Goal: Information Seeking & Learning: Learn about a topic

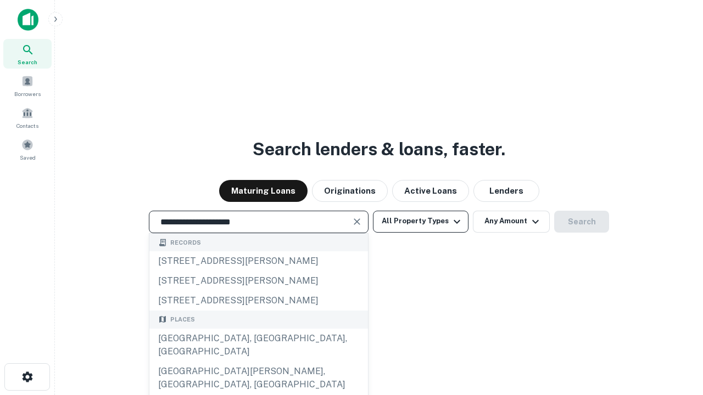
type input "**********"
click at [421, 221] on button "All Property Types" at bounding box center [421, 222] width 96 height 22
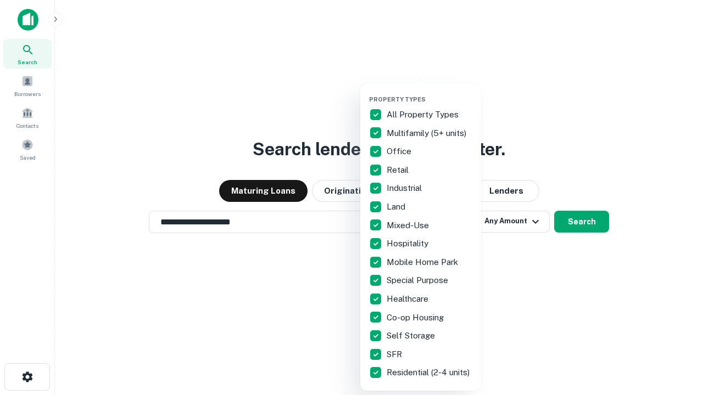
click at [429, 92] on button "button" at bounding box center [429, 92] width 121 height 1
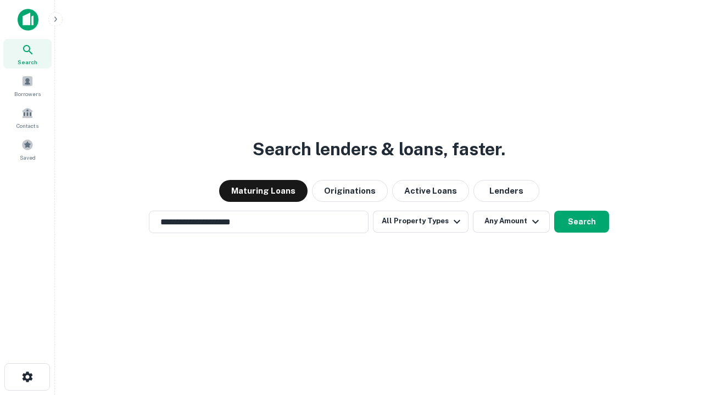
scroll to position [17, 0]
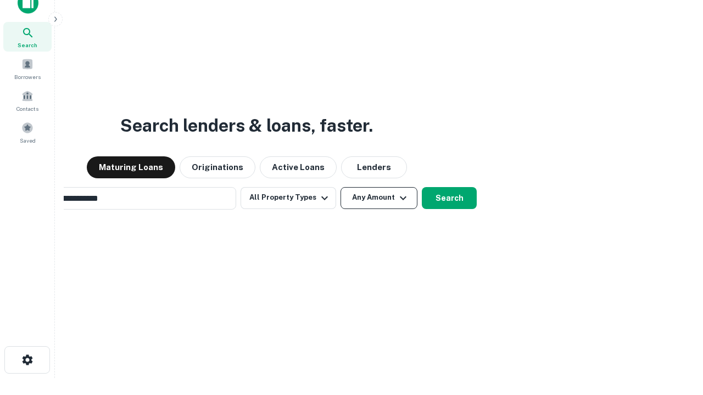
click at [341, 187] on button "Any Amount" at bounding box center [379, 198] width 77 height 22
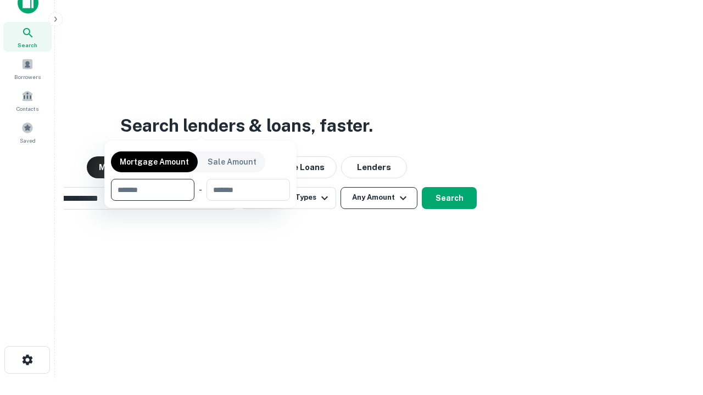
scroll to position [18, 0]
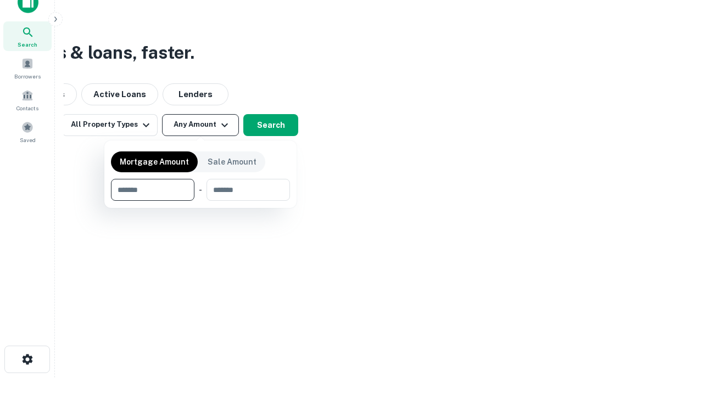
type input "*******"
click at [200, 201] on button "button" at bounding box center [200, 201] width 179 height 1
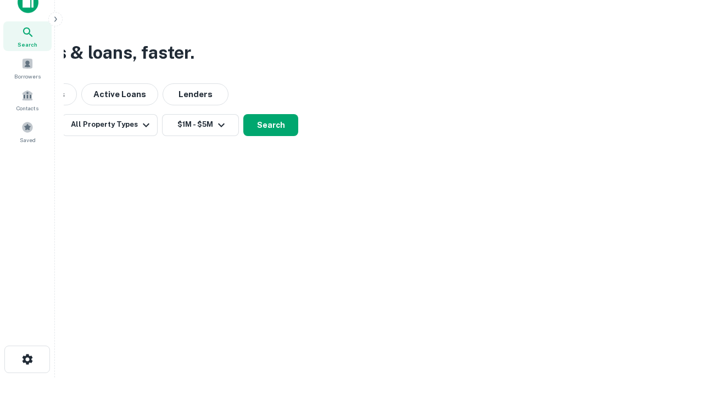
scroll to position [17, 0]
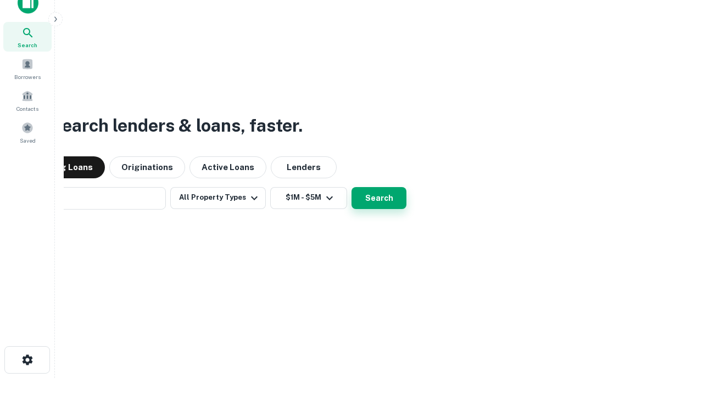
click at [352, 187] on button "Search" at bounding box center [379, 198] width 55 height 22
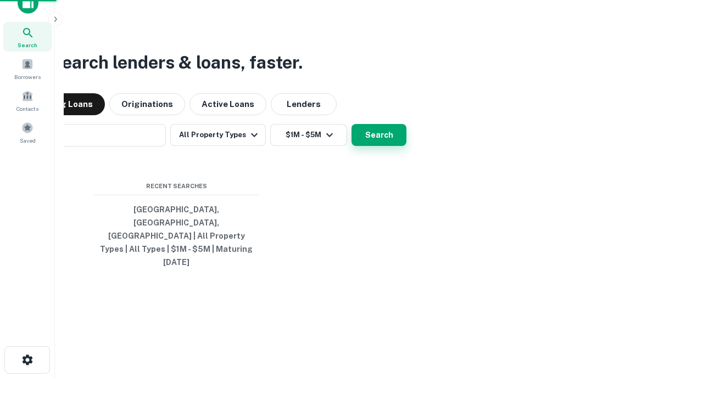
scroll to position [18, 0]
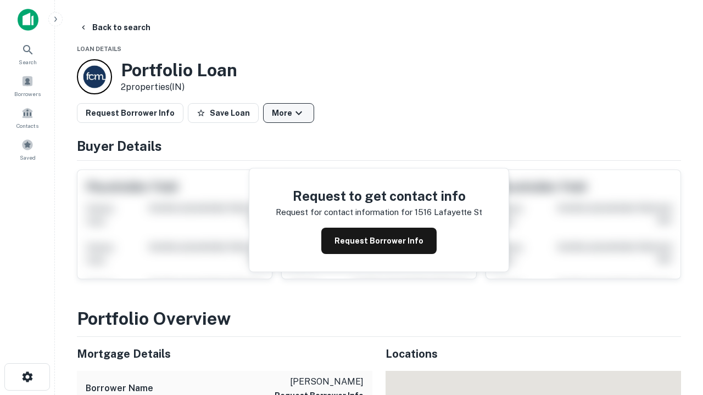
click at [288, 113] on button "More" at bounding box center [288, 113] width 51 height 20
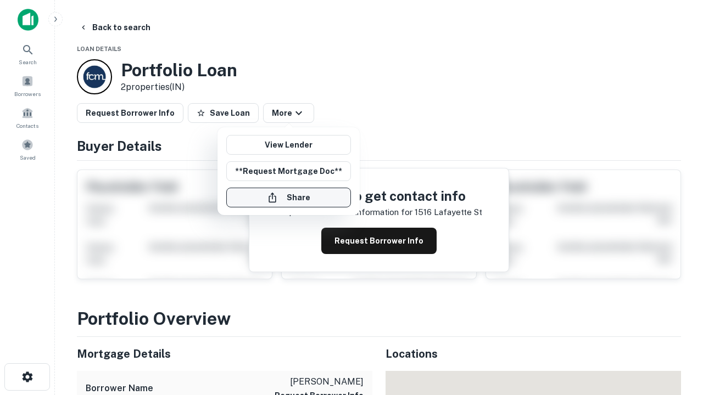
click at [288, 198] on button "Share" at bounding box center [288, 198] width 125 height 20
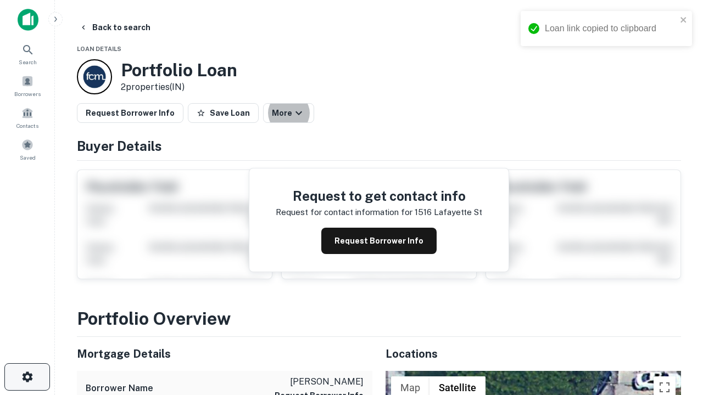
click at [27, 377] on icon "button" at bounding box center [27, 377] width 13 height 13
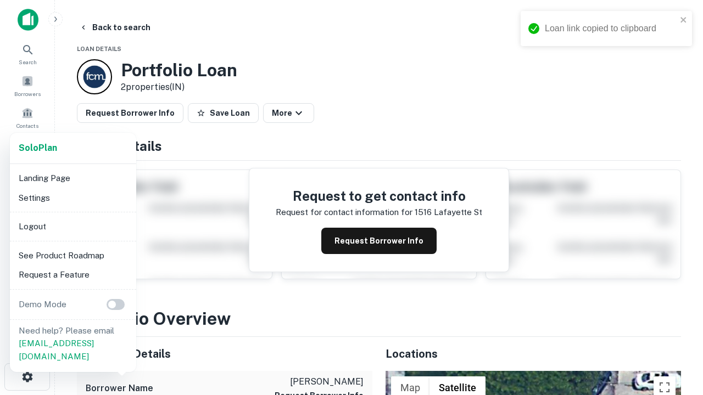
click at [72, 226] on li "Logout" at bounding box center [73, 227] width 118 height 20
